Goal: Task Accomplishment & Management: Use online tool/utility

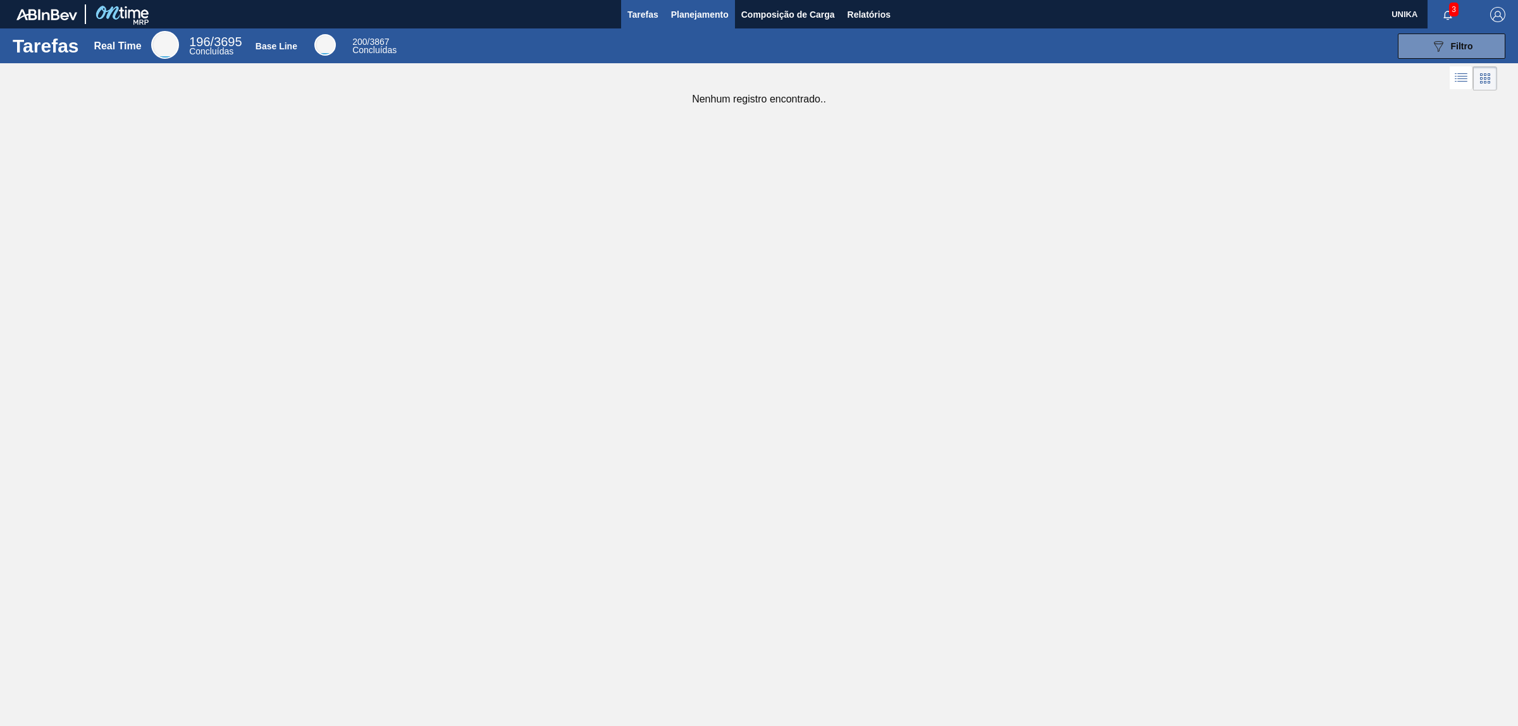
click at [705, 16] on span "Planejamento" at bounding box center [700, 14] width 58 height 15
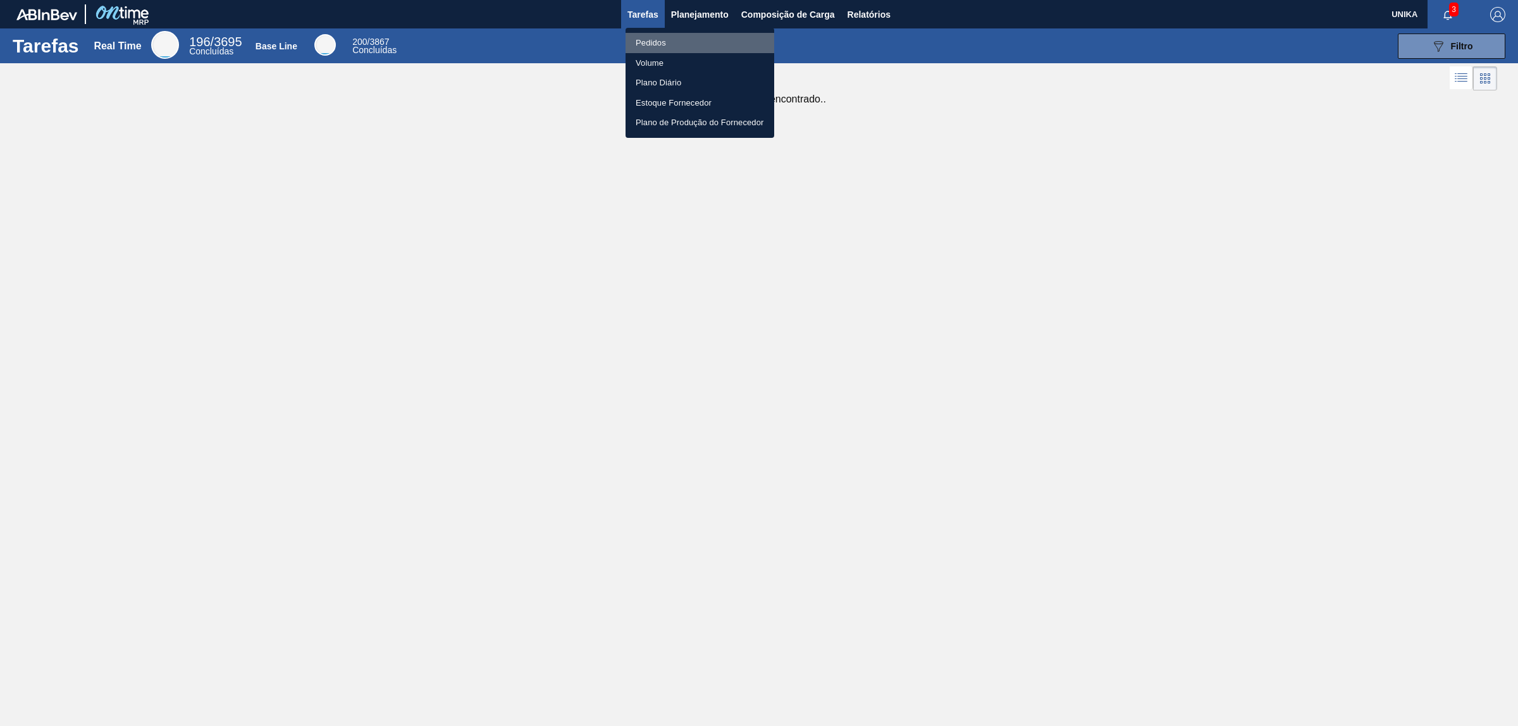
click at [675, 39] on li "Pedidos" at bounding box center [700, 43] width 149 height 20
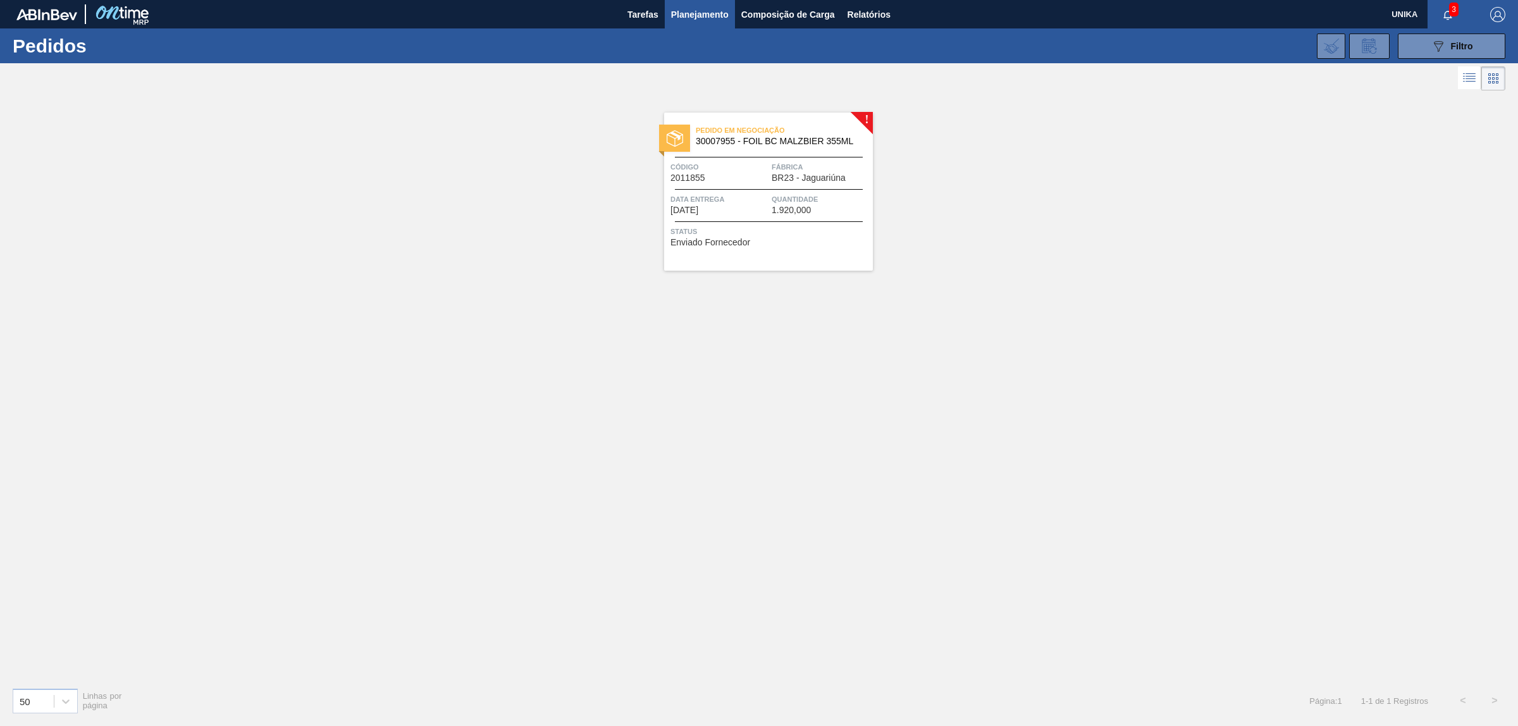
click at [760, 229] on span "Status" at bounding box center [769, 231] width 199 height 13
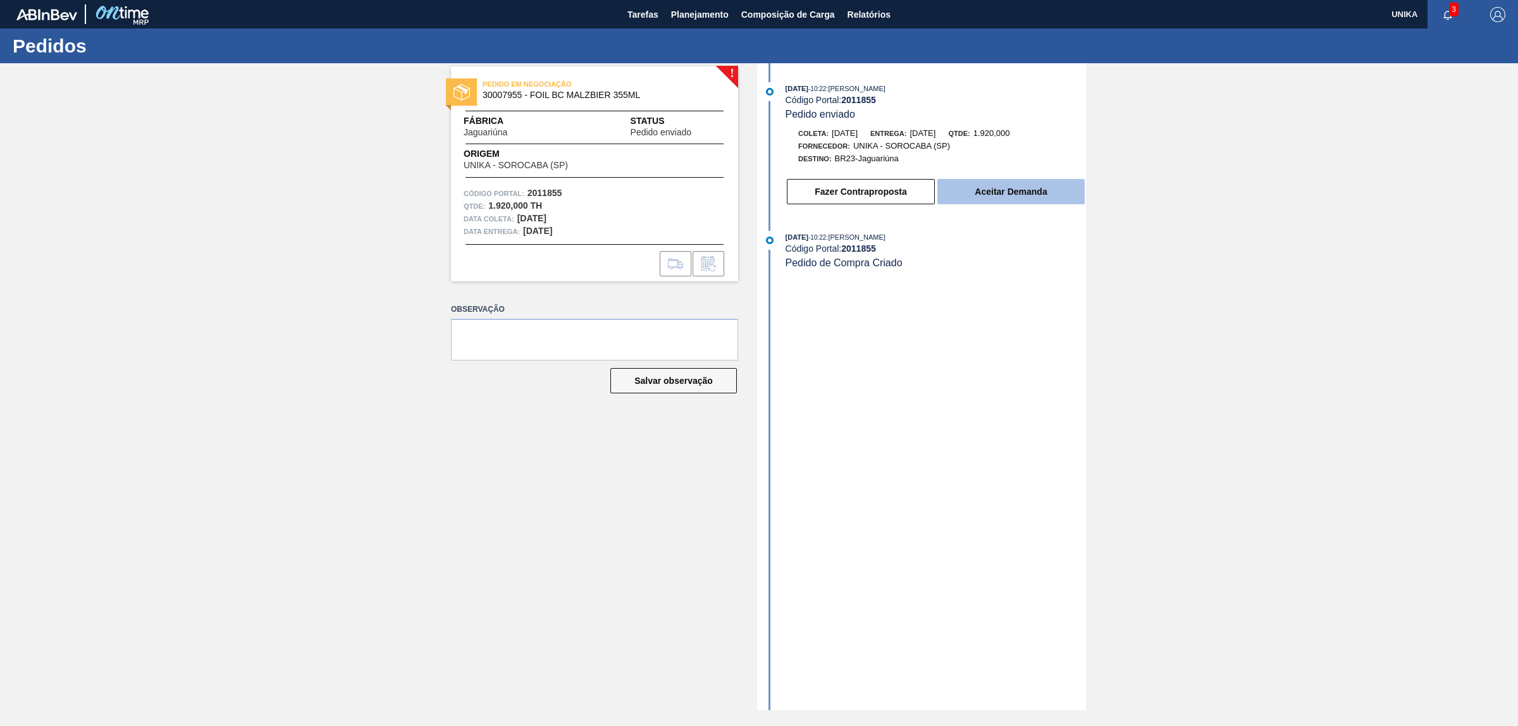
click at [1027, 195] on button "Aceitar Demanda" at bounding box center [1010, 191] width 147 height 25
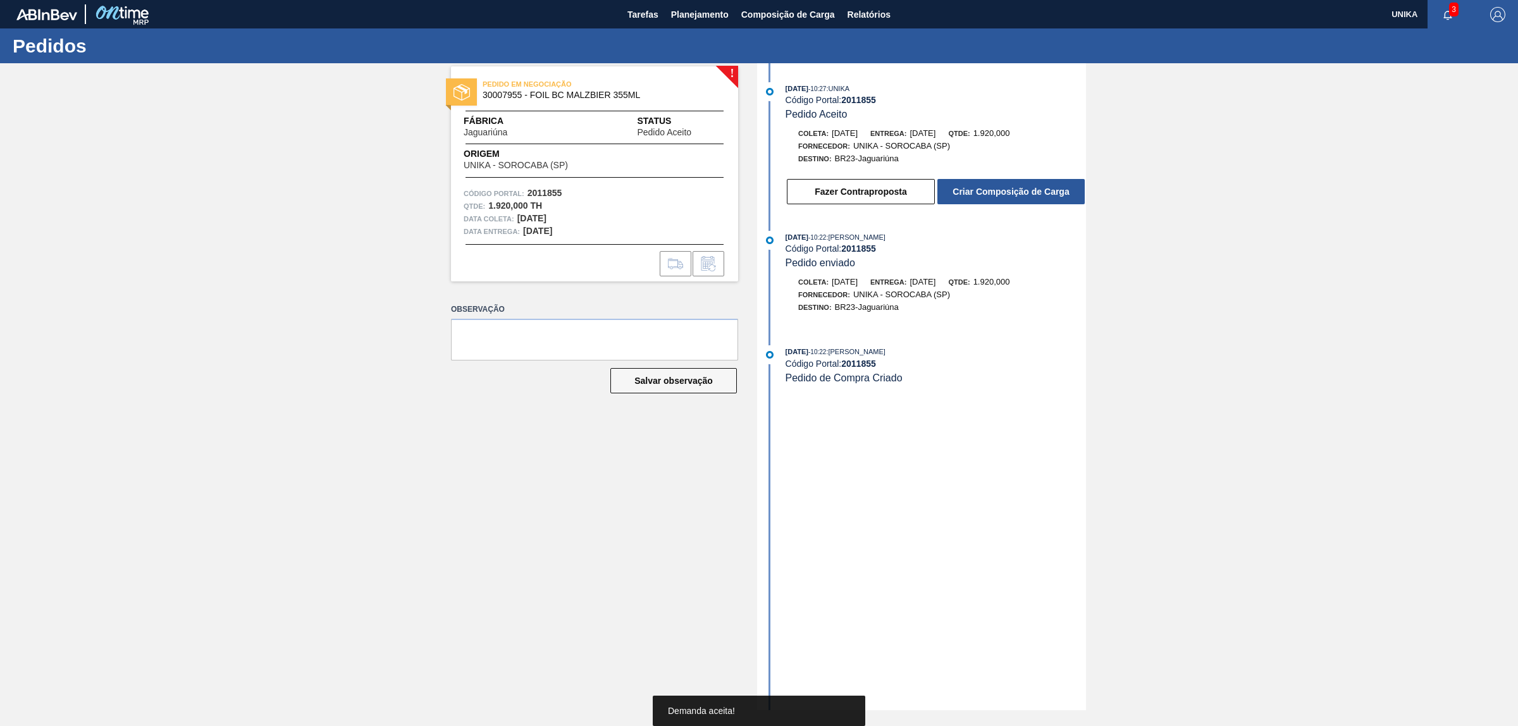
click at [1027, 195] on button "Criar Composição de Carga" at bounding box center [1010, 191] width 147 height 25
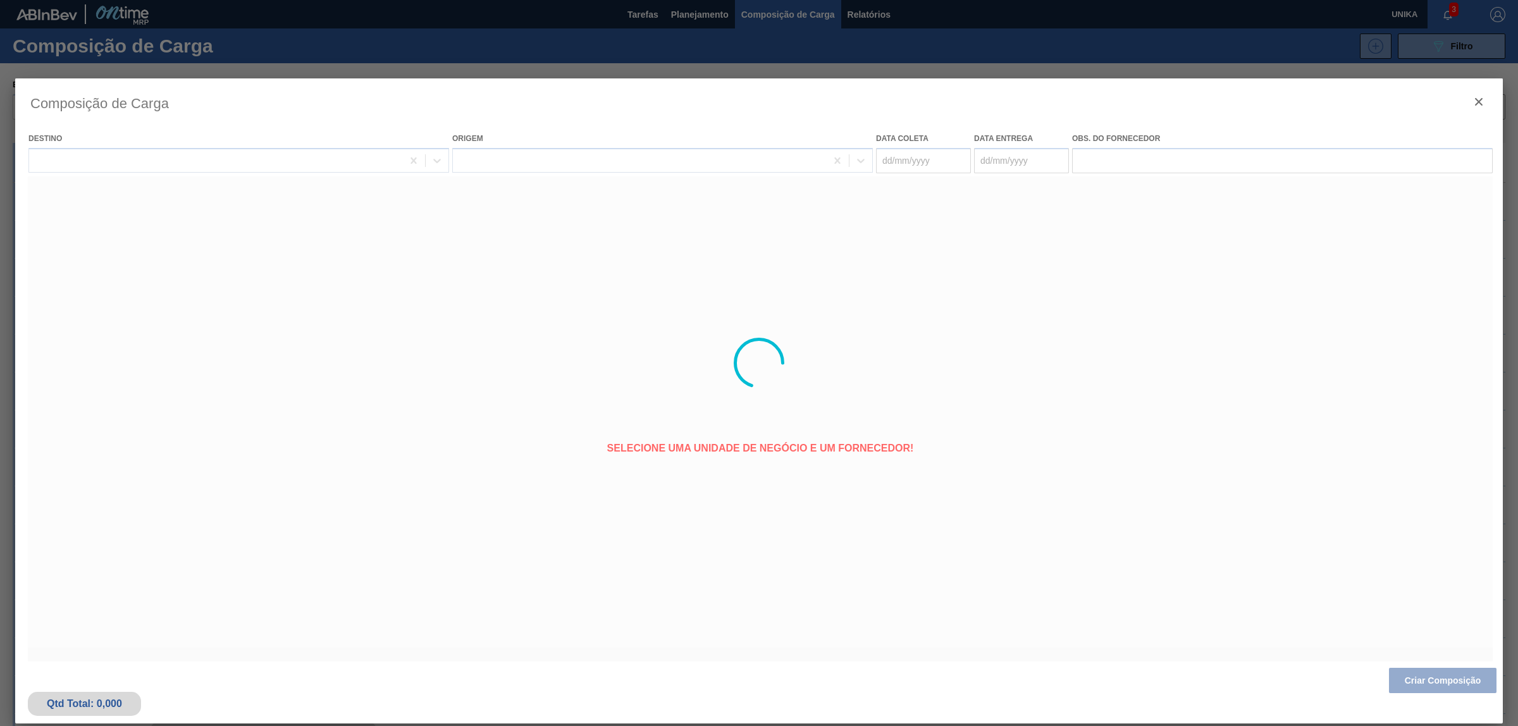
type coleta "[DATE]"
type entrega "[DATE]"
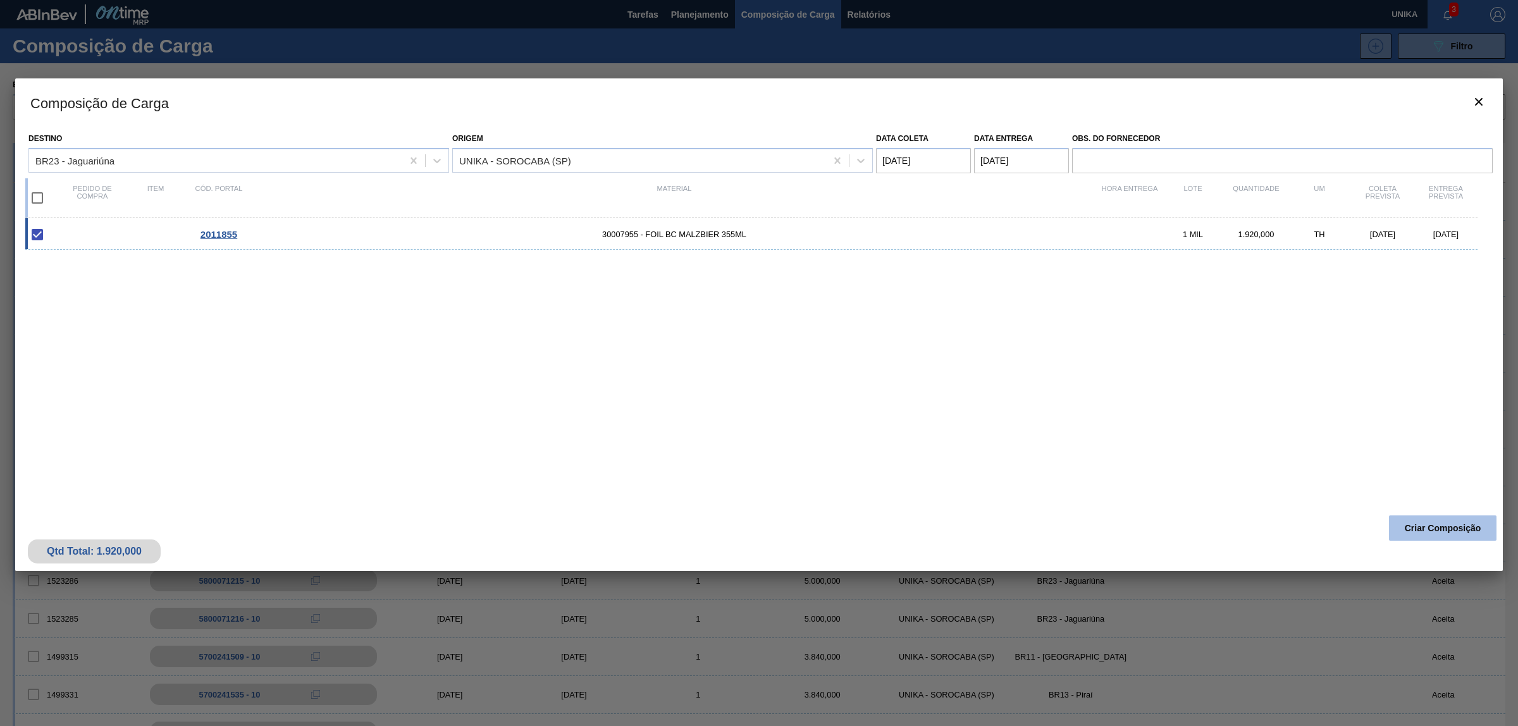
click at [1421, 528] on button "Criar Composição" at bounding box center [1443, 528] width 108 height 25
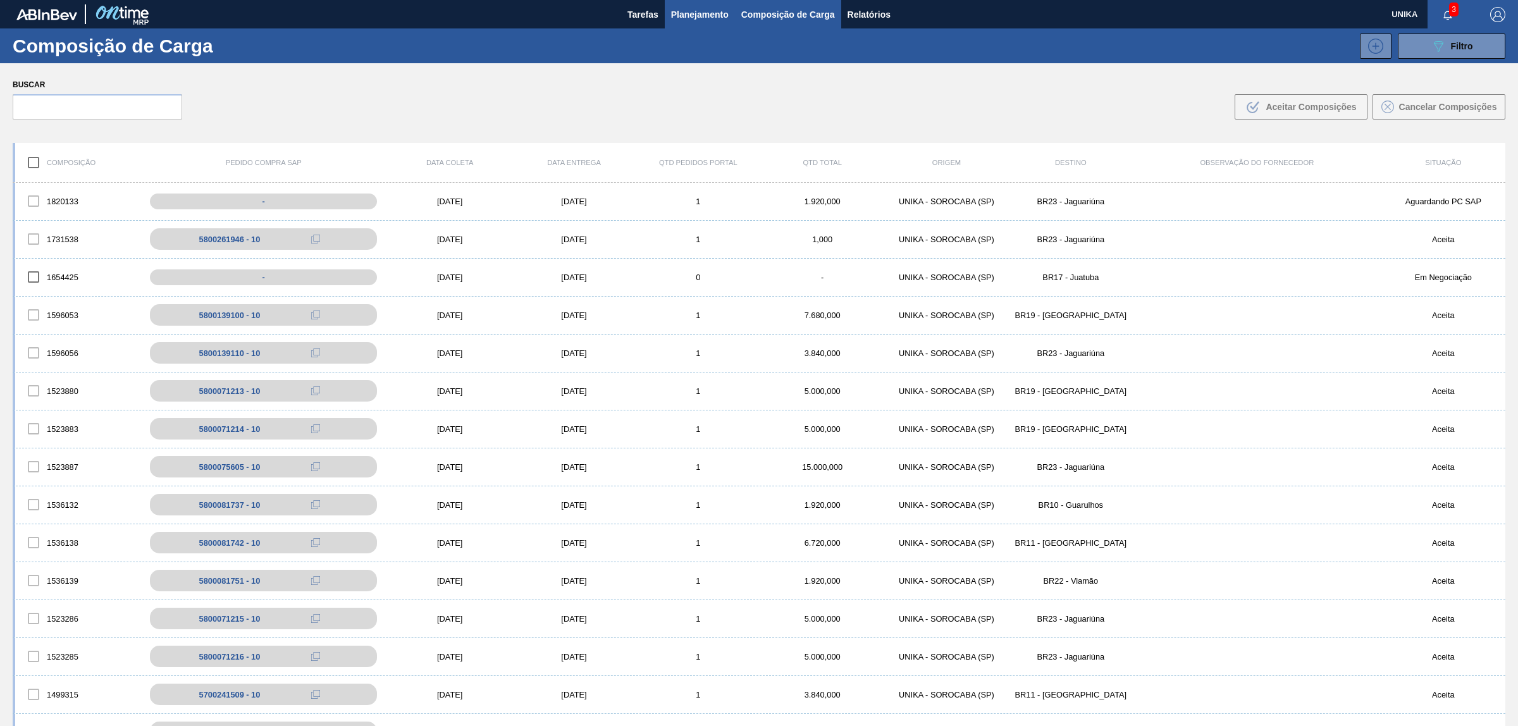
click at [684, 20] on span "Planejamento" at bounding box center [700, 14] width 58 height 15
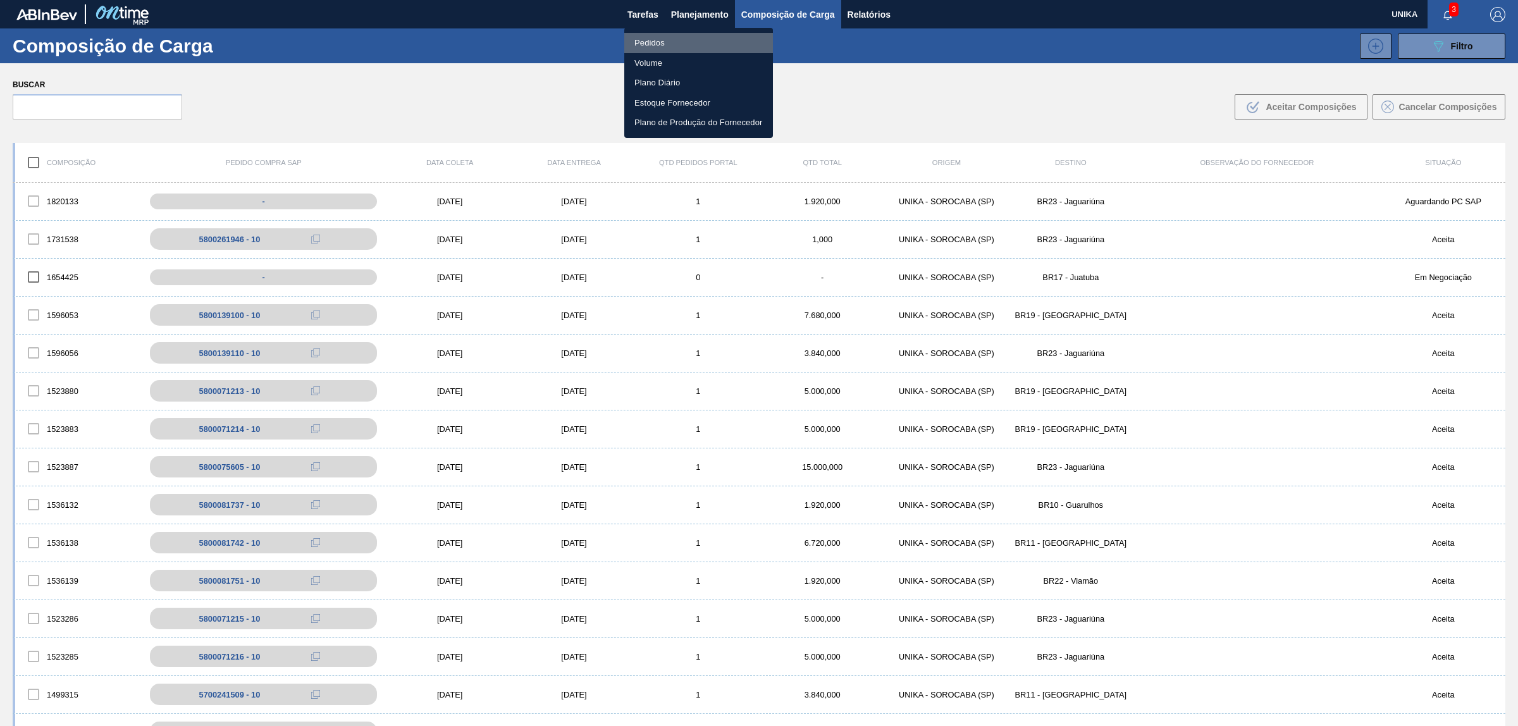
click at [665, 38] on li "Pedidos" at bounding box center [698, 43] width 149 height 20
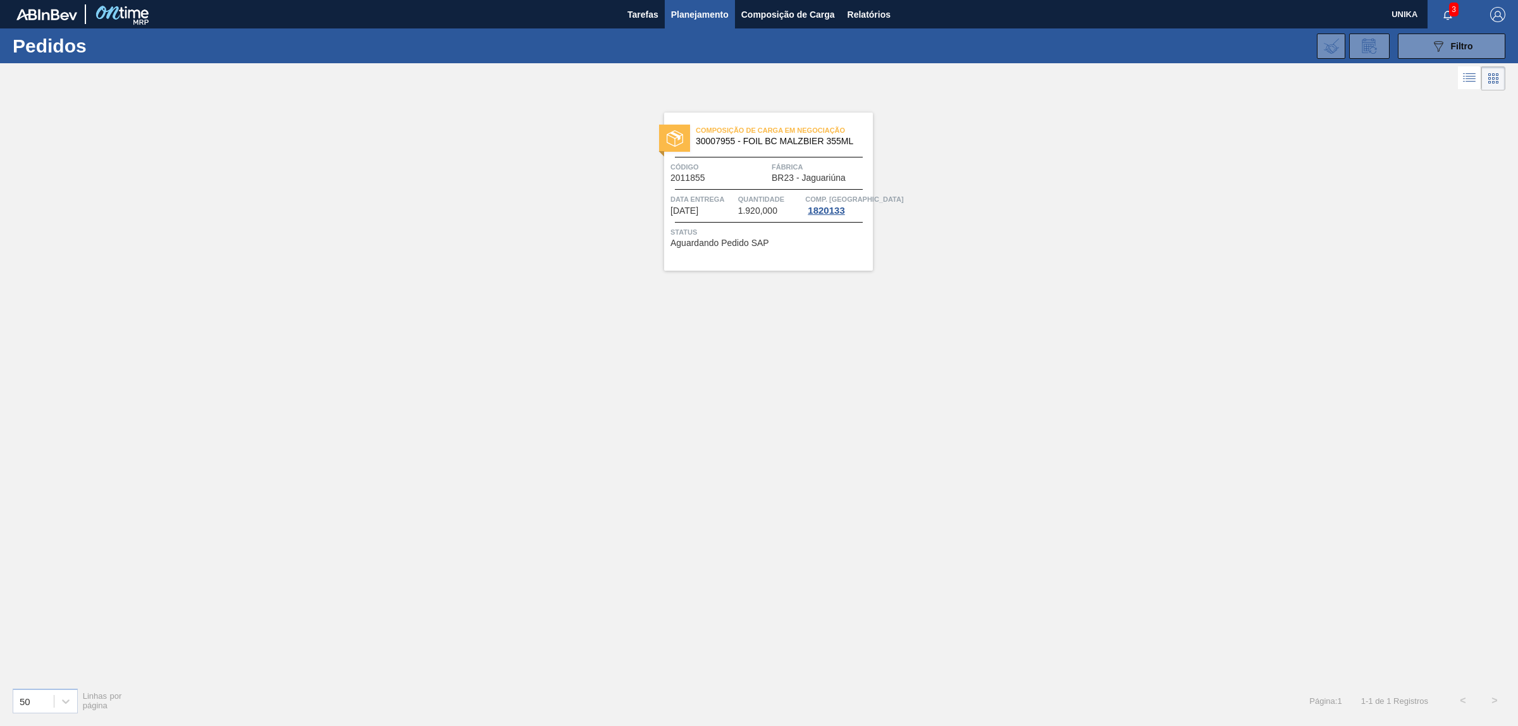
click at [700, 142] on span "30007955 - FOIL BC MALZBIER 355ML" at bounding box center [779, 141] width 167 height 9
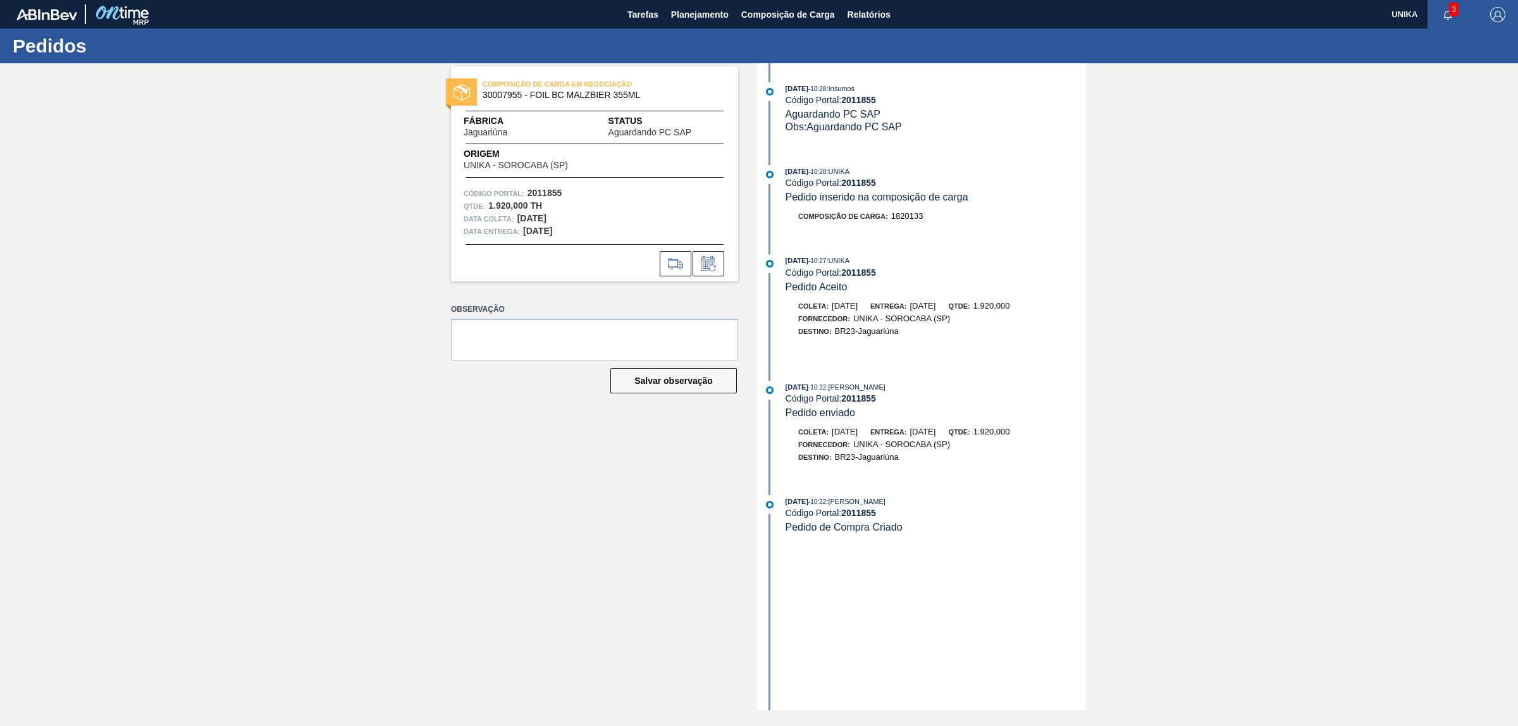
click at [500, 117] on span "Fábrica" at bounding box center [505, 120] width 83 height 13
click at [478, 95] on div "COMPOSIÇÃO DE CARGA EM NEGOCIAÇÃO 30007955 - FOIL BC MALZBIER 355ML" at bounding box center [594, 90] width 287 height 28
click at [642, 11] on span "Tarefas" at bounding box center [642, 14] width 31 height 15
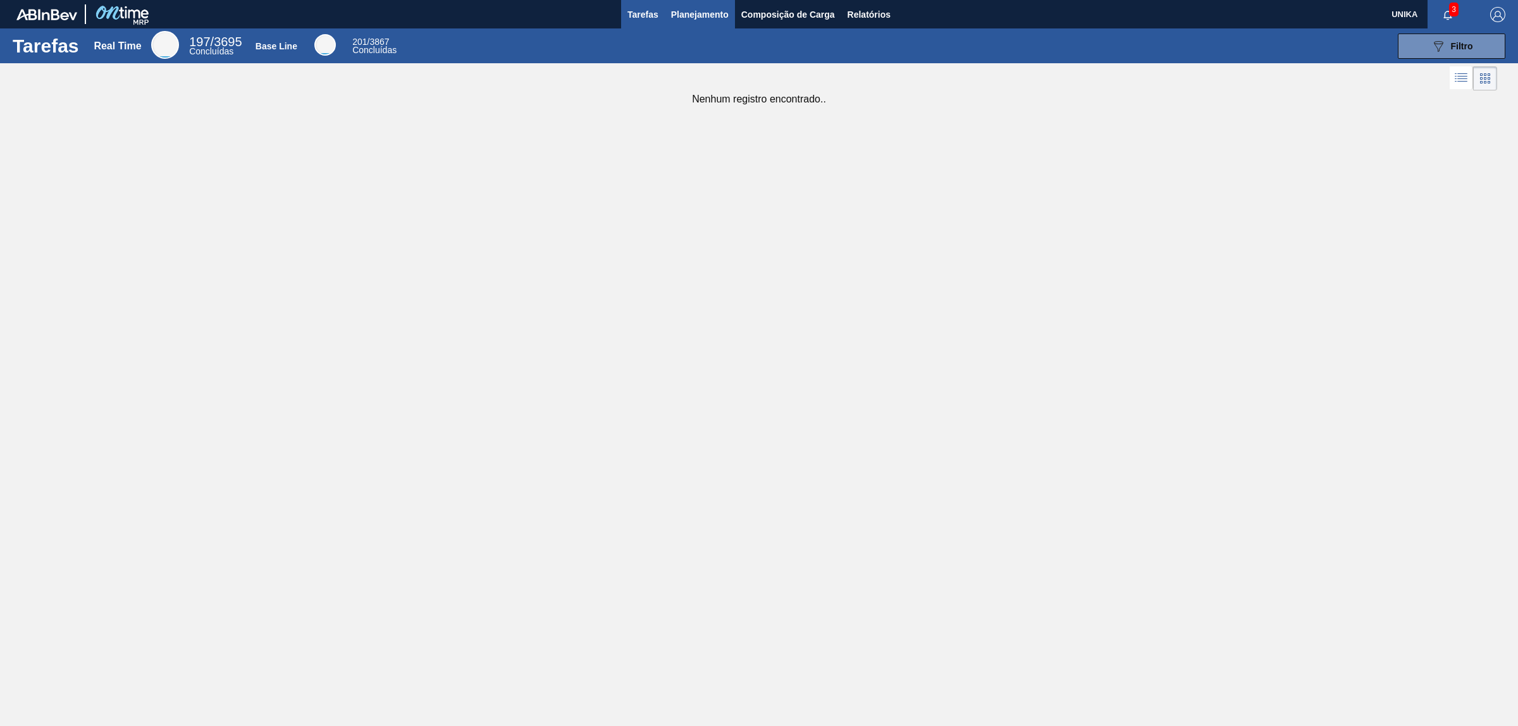
click at [707, 14] on span "Planejamento" at bounding box center [700, 14] width 58 height 15
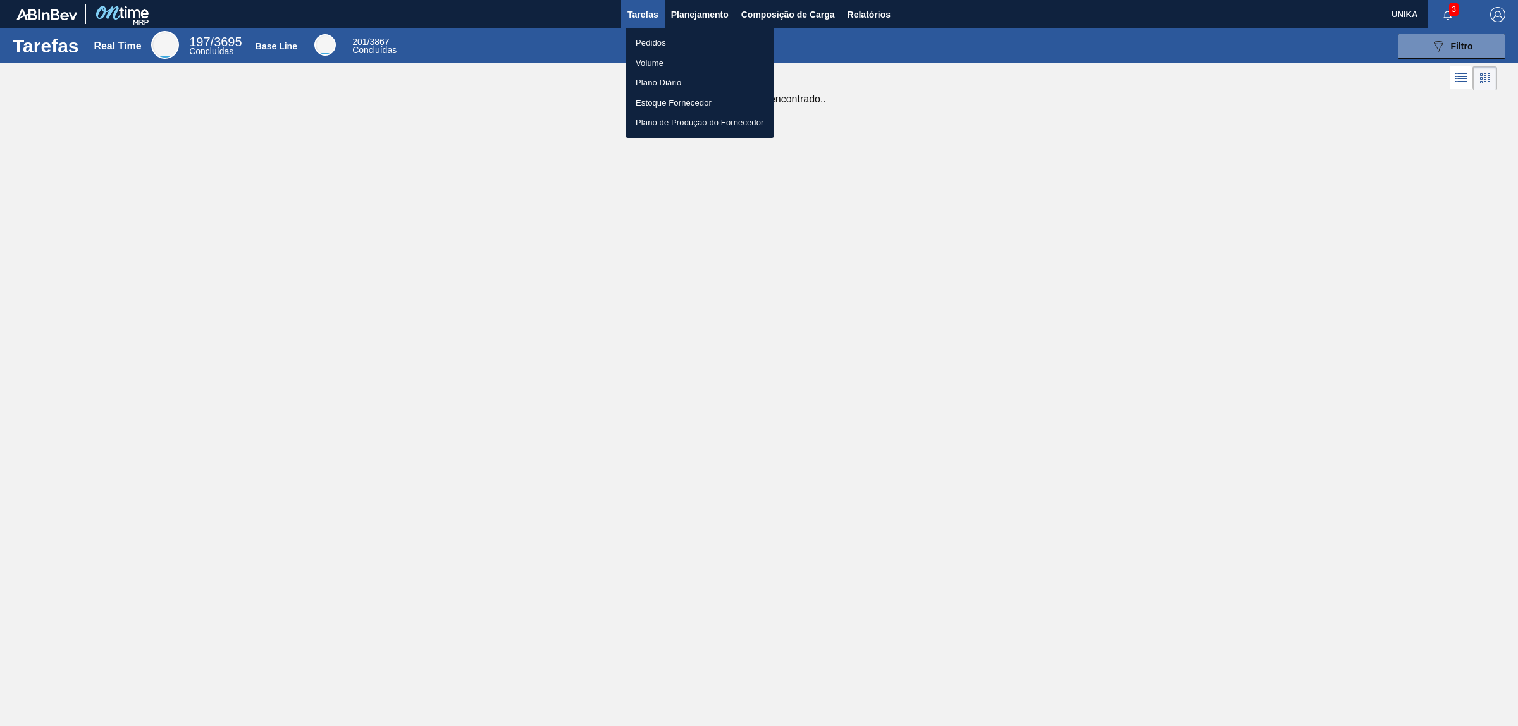
click at [766, 7] on div at bounding box center [759, 363] width 1518 height 726
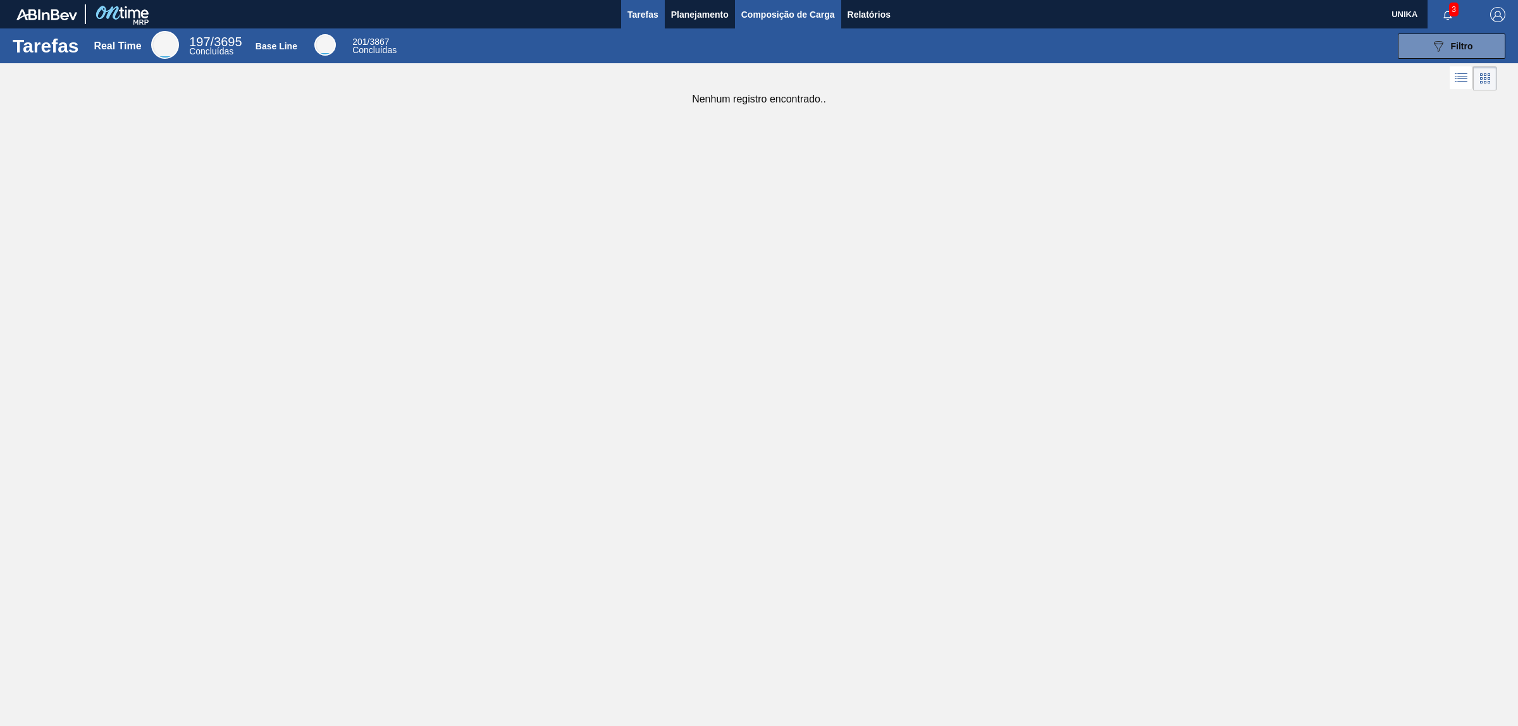
click at [774, 11] on span "Composição de Carga" at bounding box center [788, 14] width 94 height 15
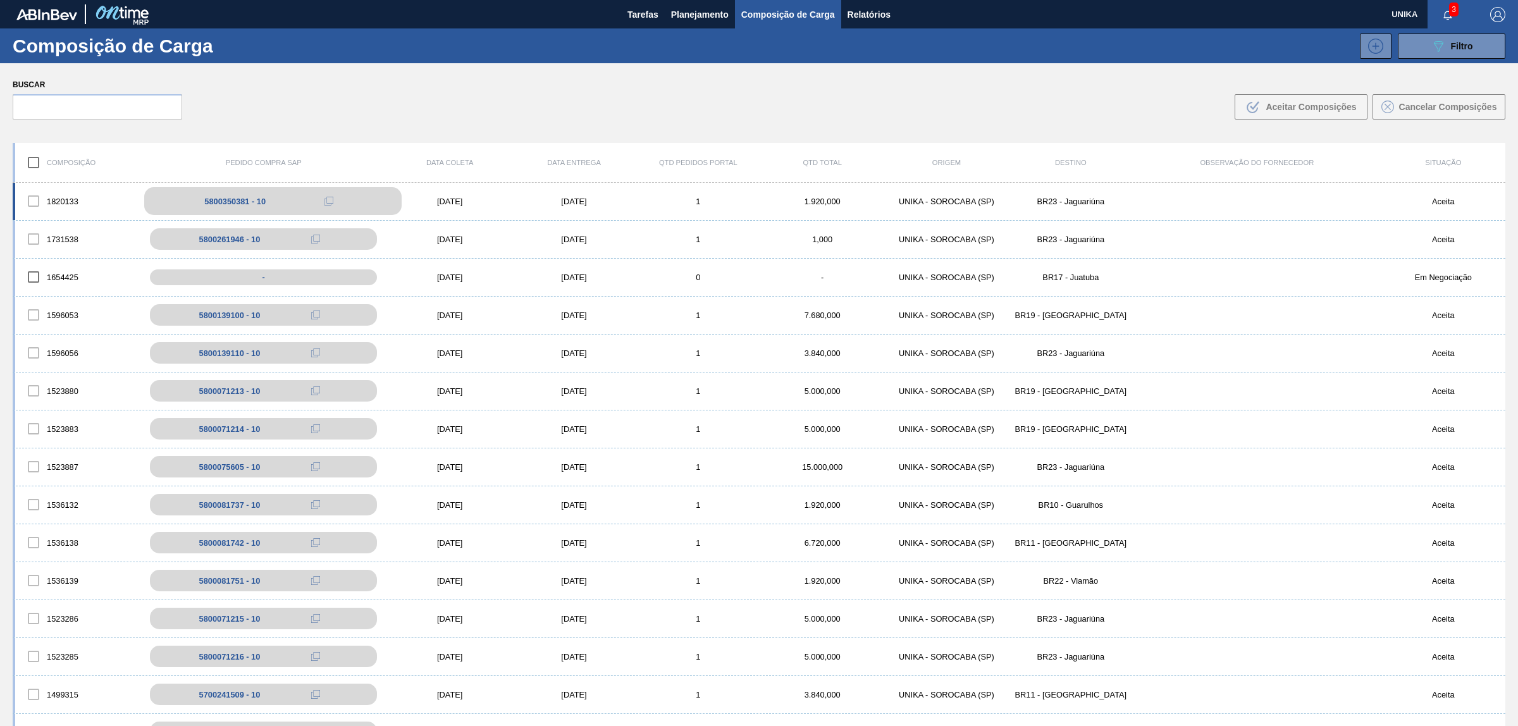
click at [261, 200] on div "5800350381 - 10" at bounding box center [234, 201] width 61 height 9
drag, startPoint x: 198, startPoint y: 203, endPoint x: 247, endPoint y: 201, distance: 49.4
click at [247, 201] on div "5800350381 - 10" at bounding box center [272, 201] width 257 height 28
copy div "5800350381"
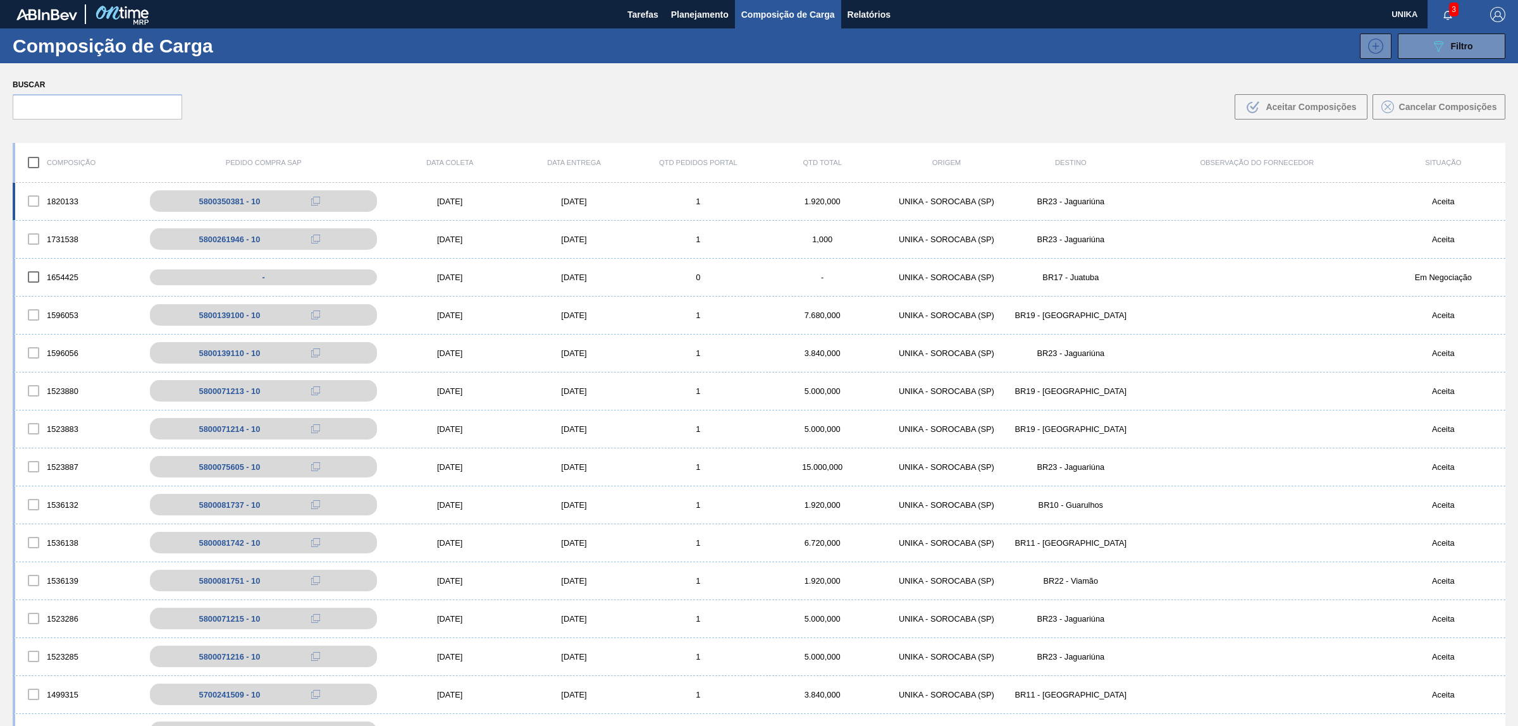
click at [1075, 201] on div "BR23 - Jaguariúna" at bounding box center [1071, 201] width 124 height 9
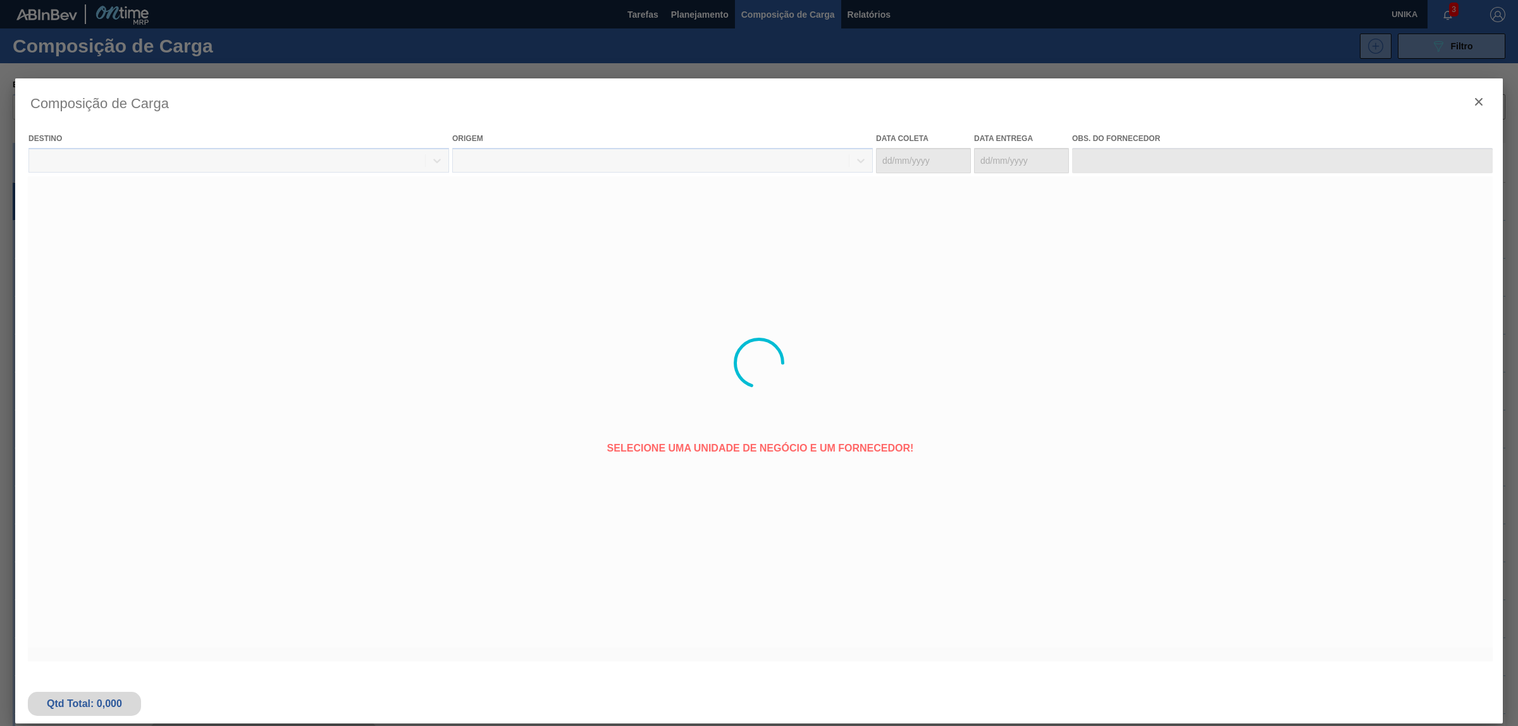
type coleta "[DATE]"
type entrega "[DATE]"
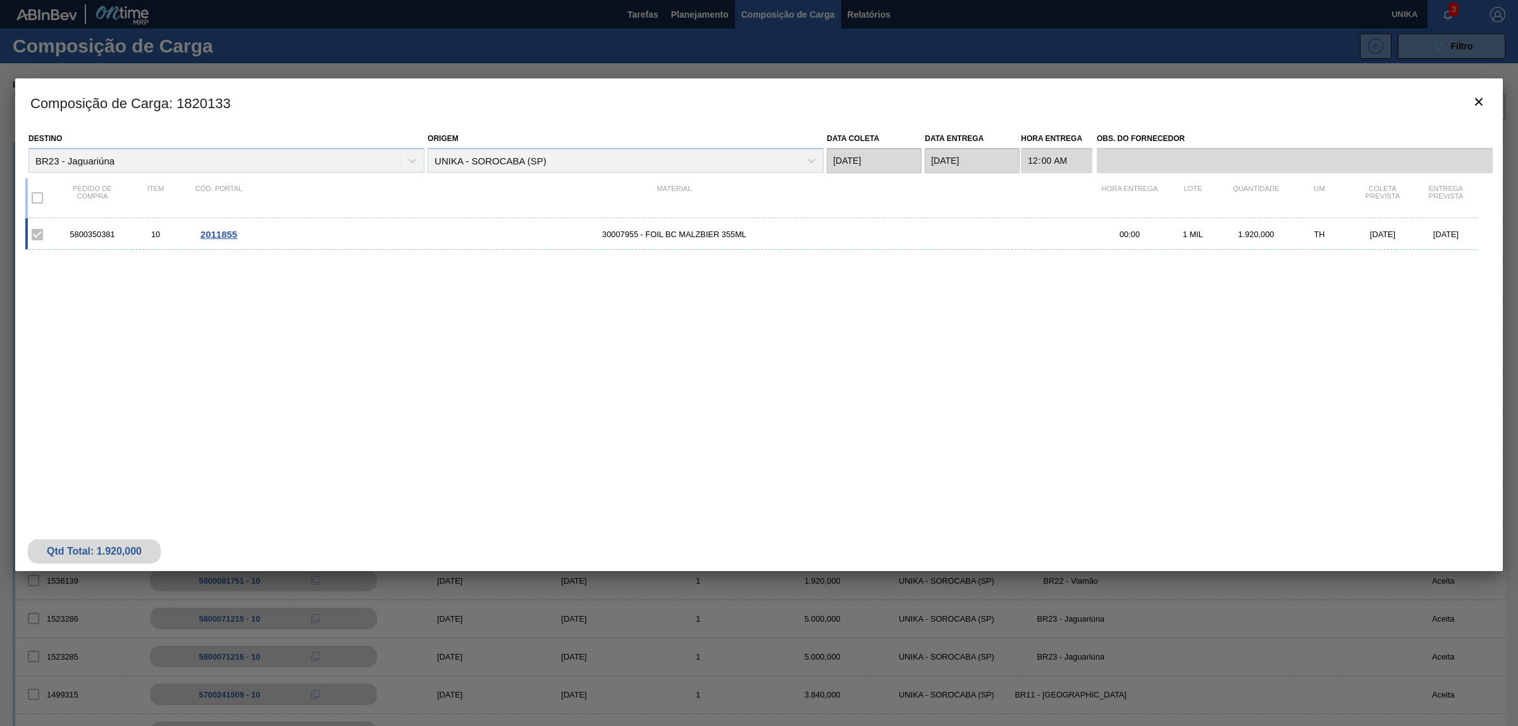
click at [710, 238] on span "30007955 - FOIL BC MALZBIER 355ML" at bounding box center [674, 234] width 848 height 9
click at [708, 232] on span "30007955 - FOIL BC MALZBIER 355ML" at bounding box center [674, 234] width 848 height 9
click at [223, 232] on span "2011855" at bounding box center [219, 234] width 37 height 11
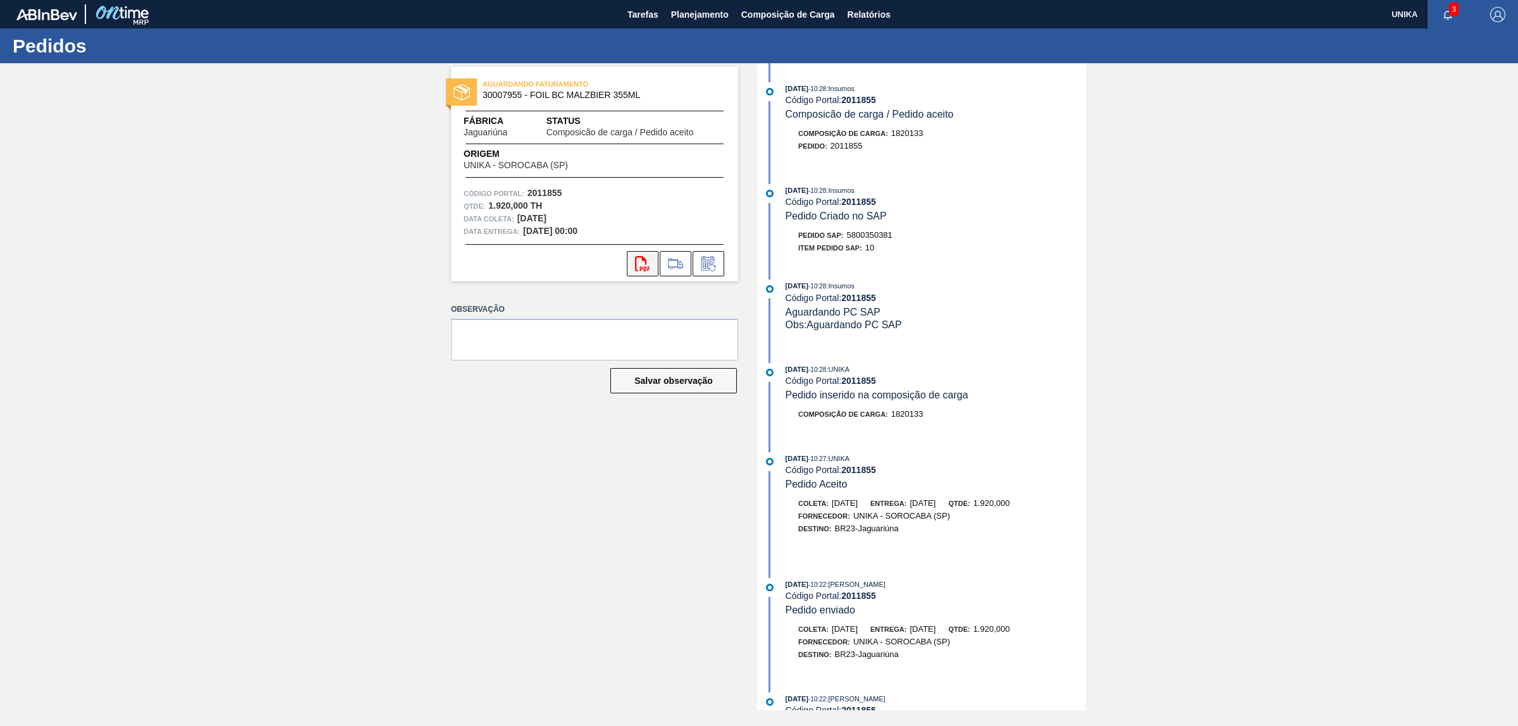
click at [650, 261] on icon "svg{fill:#ff0000}" at bounding box center [642, 263] width 15 height 15
